Goal: Transaction & Acquisition: Purchase product/service

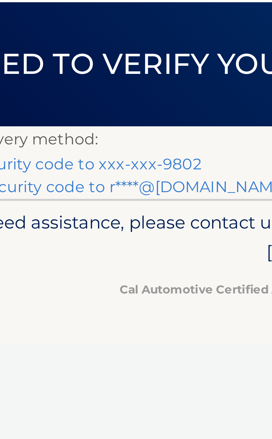
click at [95, 81] on link "Text my security code to xxx-xxx-9802" at bounding box center [51, 78] width 87 height 5
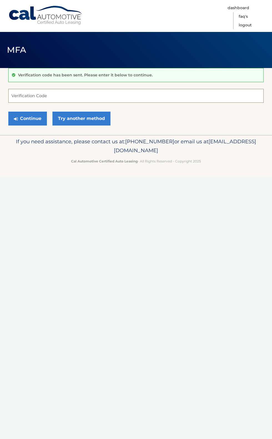
click at [44, 94] on input "Verification Code" at bounding box center [135, 96] width 255 height 14
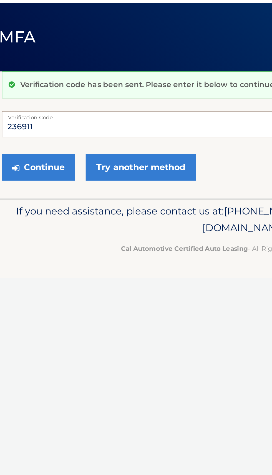
type input "236911"
click at [8, 112] on button "Continue" at bounding box center [27, 119] width 39 height 14
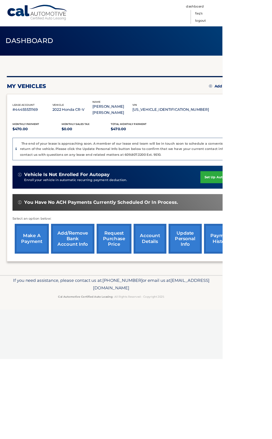
click at [36, 310] on link "make a payment" at bounding box center [39, 292] width 42 height 36
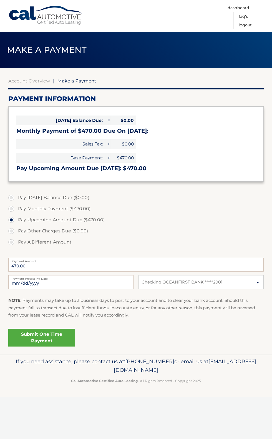
select select "MjYyMWI2MWItODllMy00NWFlLWJhM2EtMDE1NWU0MDVkZDUw"
click at [51, 347] on link "Submit One Time Payment" at bounding box center [41, 338] width 67 height 18
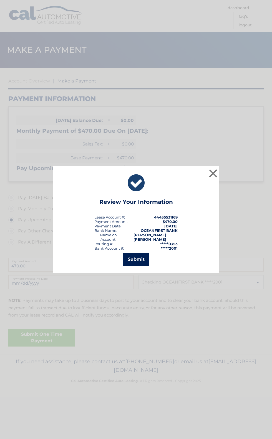
click at [137, 266] on button "Submit" at bounding box center [136, 259] width 26 height 13
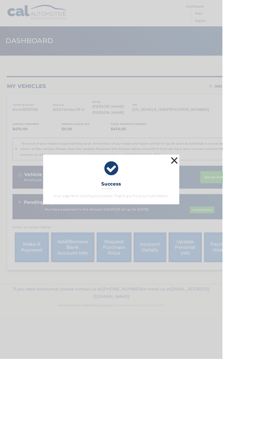
click at [219, 202] on button "×" at bounding box center [213, 196] width 11 height 11
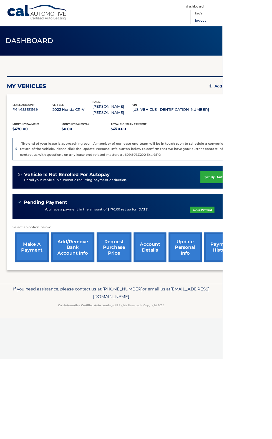
click at [252, 29] on link "Logout" at bounding box center [245, 25] width 13 height 9
